Goal: Information Seeking & Learning: Learn about a topic

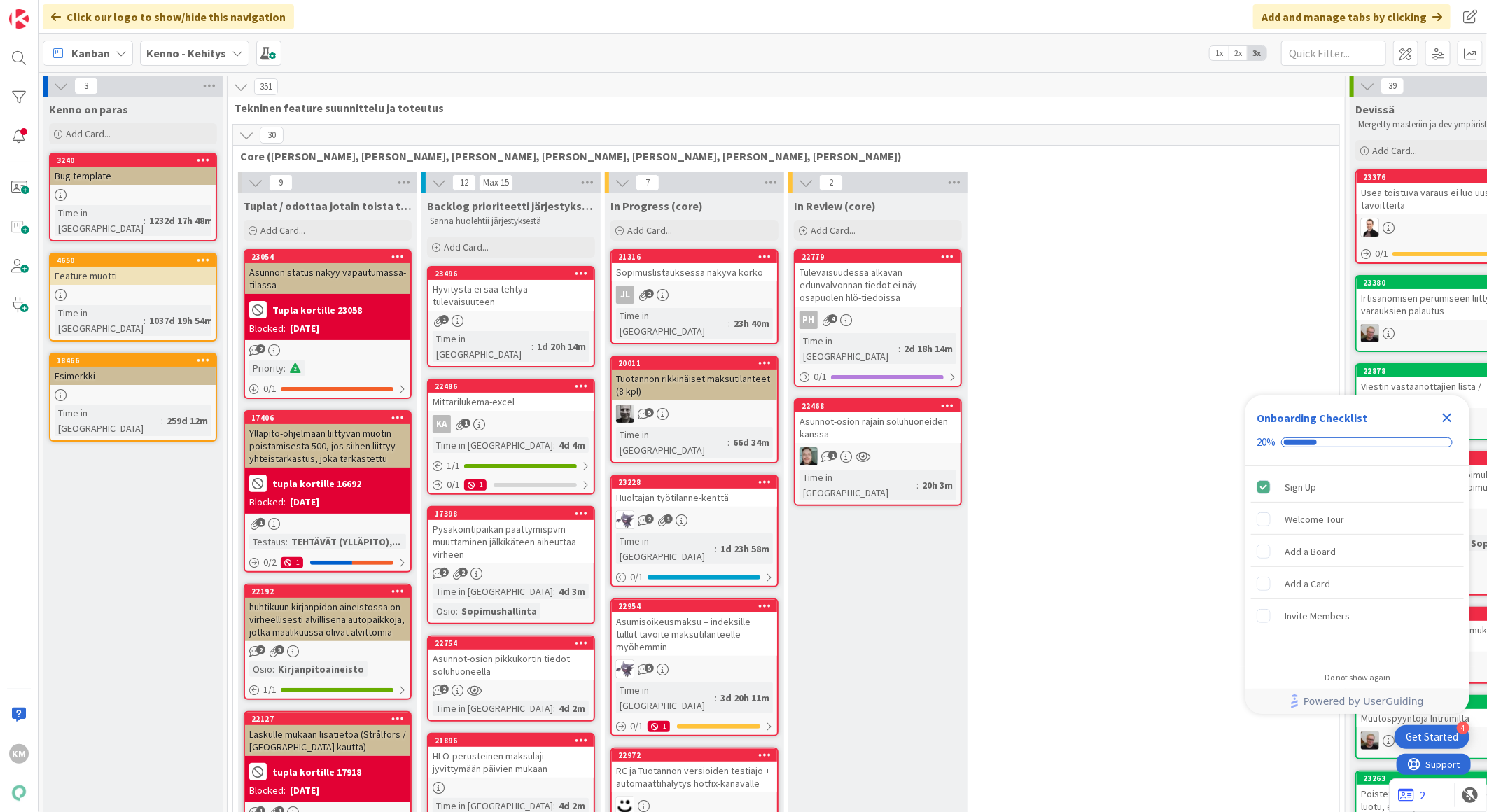
click at [164, 54] on b "Kenno - Kehitys" at bounding box center [186, 53] width 80 height 14
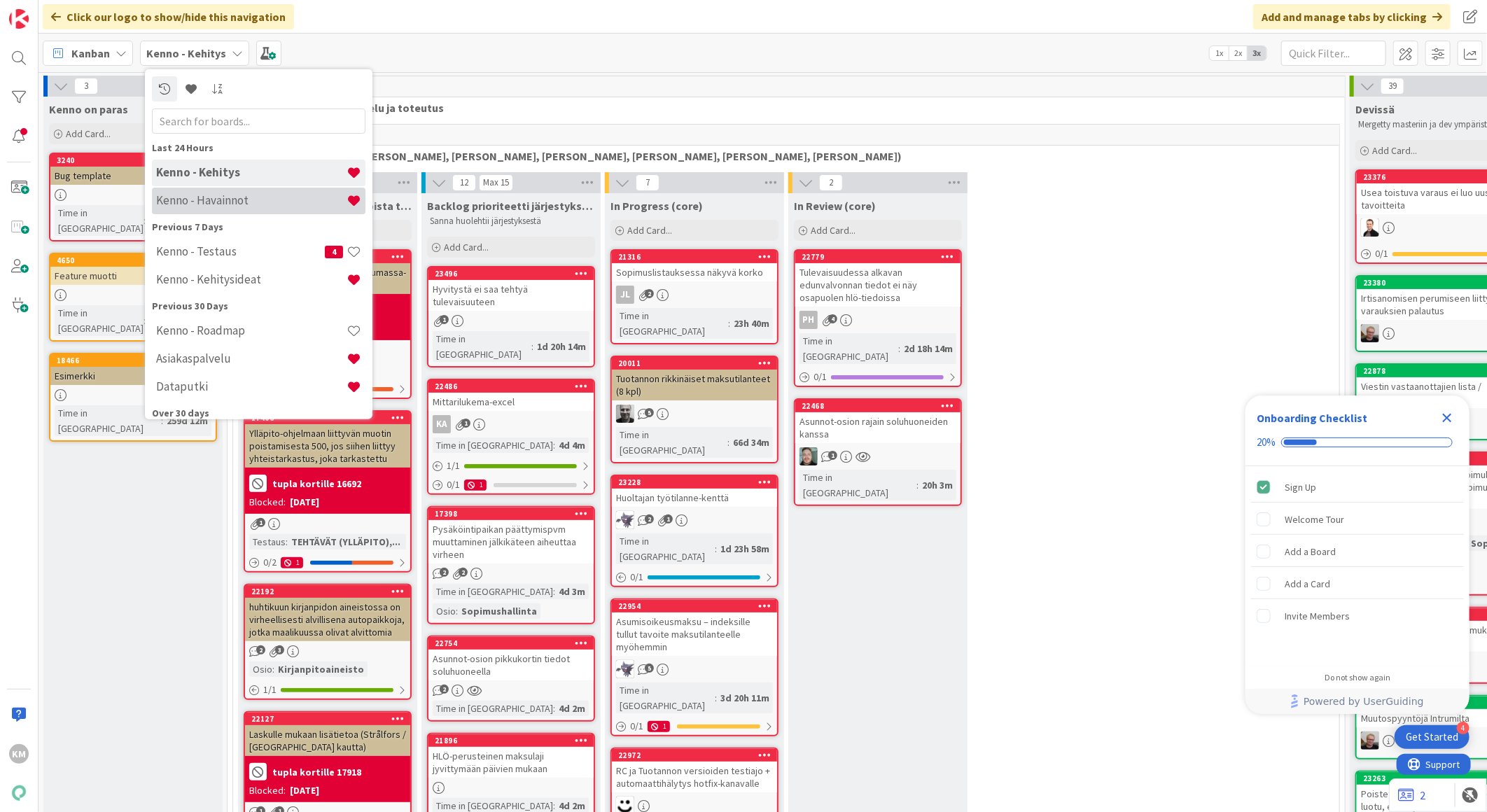
click at [231, 193] on h4 "Kenno - Havainnot" at bounding box center [252, 200] width 190 height 14
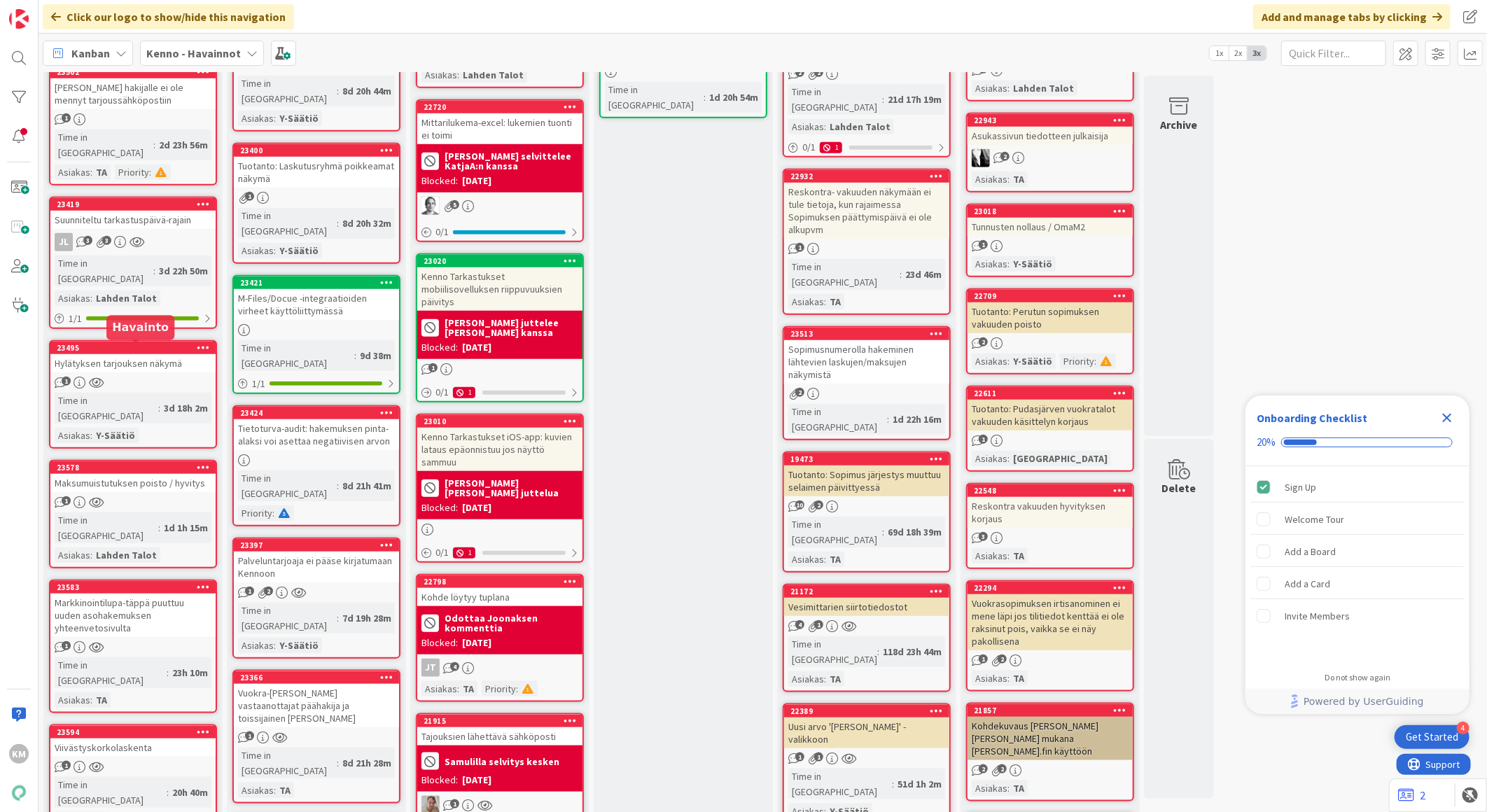
scroll to position [777, 0]
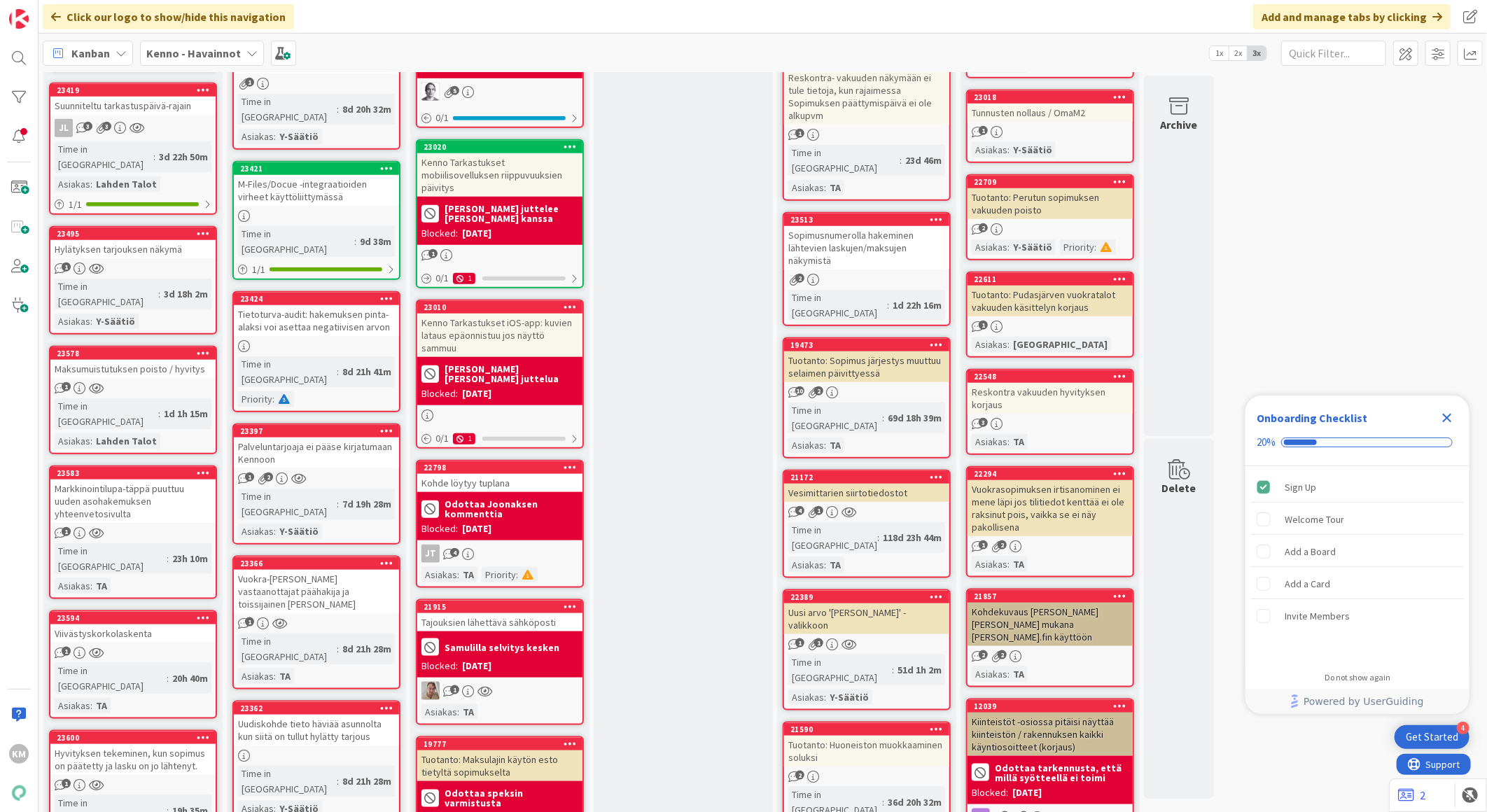
click at [165, 479] on div "Markkinointilupa-täppä puuttuu uuden asohakemuksen yhteenvetosivulta" at bounding box center [132, 501] width 165 height 43
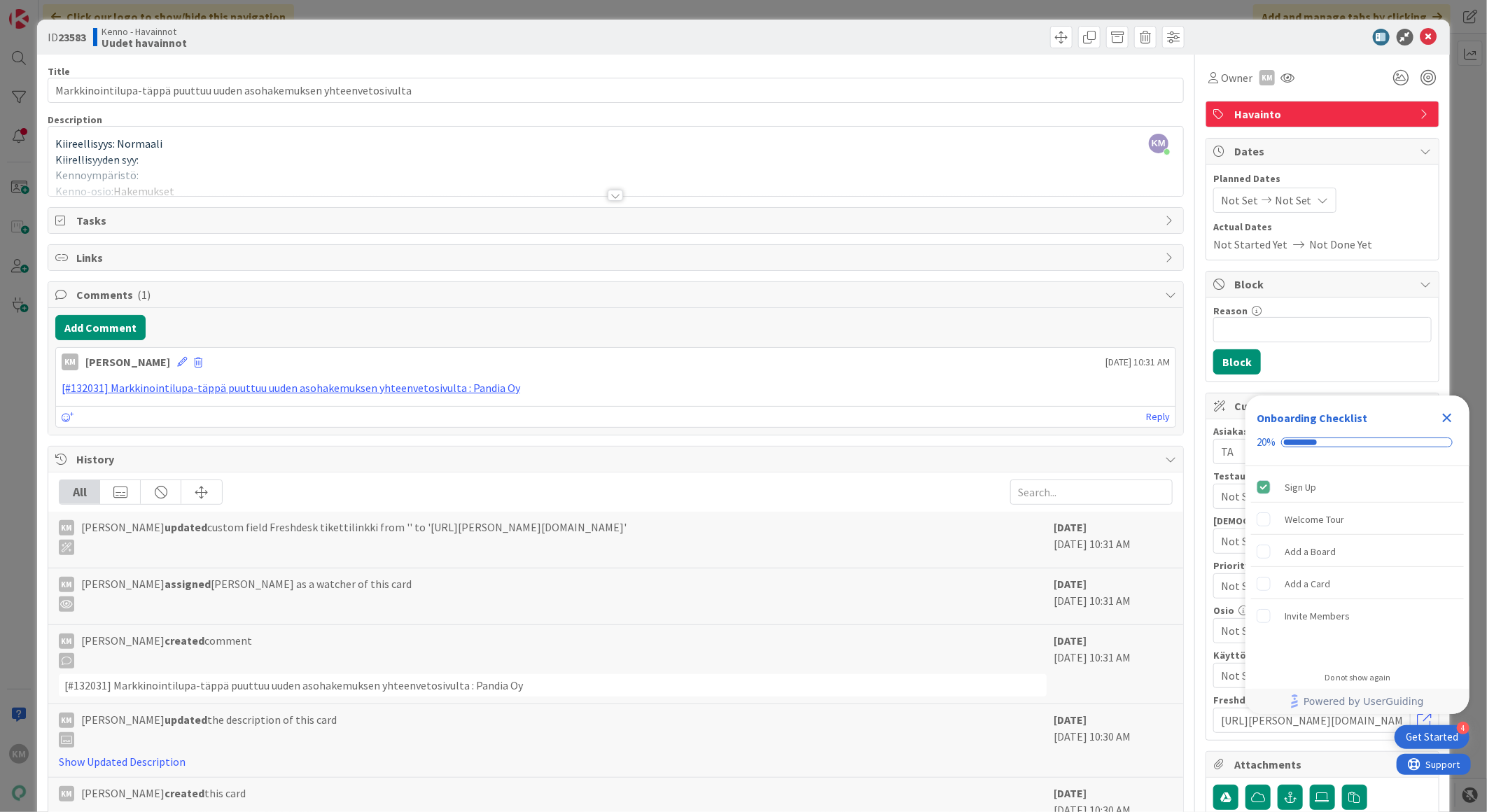
click at [605, 201] on div "Title 68 / 128 Markkinointilupa-täppä puuttuu uuden asohakemuksen yhteenvetosiv…" at bounding box center [616, 477] width 1137 height 846
click at [608, 197] on div at bounding box center [616, 195] width 16 height 11
